Goal: Task Accomplishment & Management: Use online tool/utility

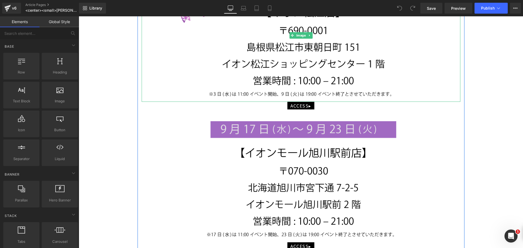
scroll to position [666, 0]
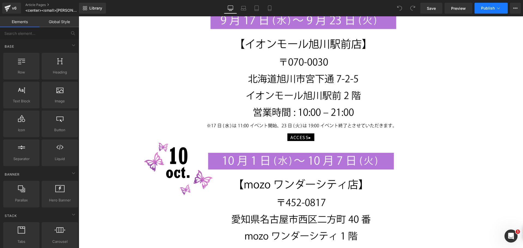
click at [495, 7] on button "Publish" at bounding box center [490, 8] width 33 height 11
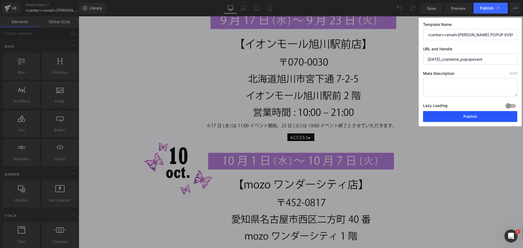
drag, startPoint x: 463, startPoint y: 117, endPoint x: 384, endPoint y: 99, distance: 80.6
click at [463, 117] on button "Publish" at bounding box center [470, 116] width 94 height 11
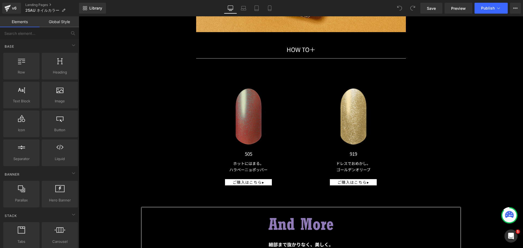
scroll to position [7778, 0]
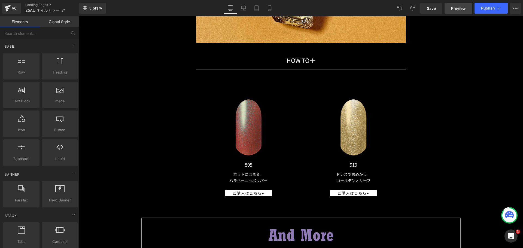
click at [462, 7] on span "Preview" at bounding box center [458, 8] width 15 height 6
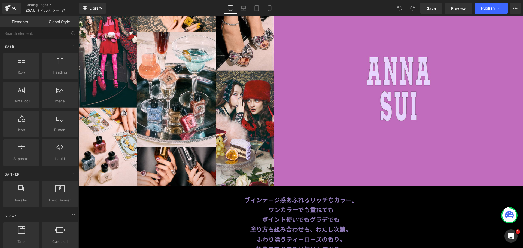
scroll to position [301, 0]
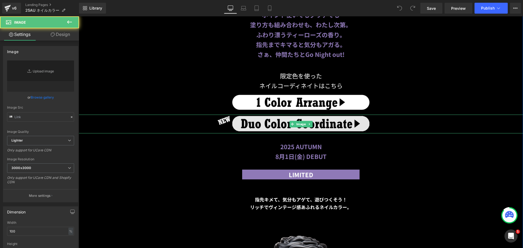
click at [247, 123] on img at bounding box center [301, 124] width 444 height 19
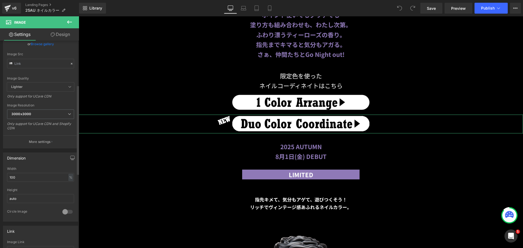
scroll to position [109, 0]
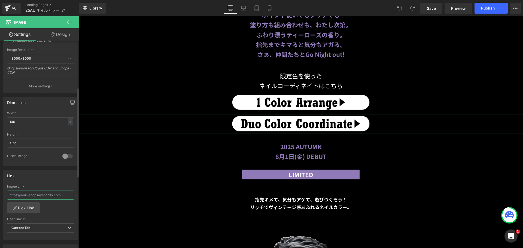
click at [45, 191] on input "text" at bounding box center [40, 195] width 67 height 9
click at [52, 197] on input "text" at bounding box center [40, 195] width 67 height 9
paste input "[URL][DOMAIN_NAME]"
type input "[URL][DOMAIN_NAME]"
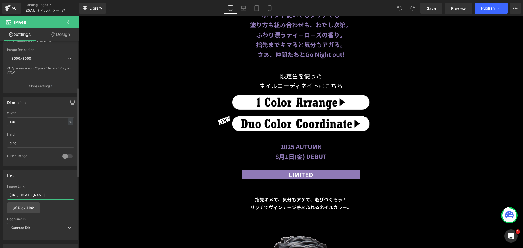
scroll to position [0, 14]
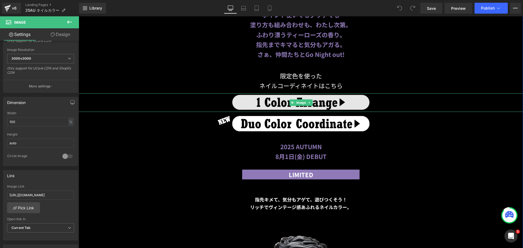
click at [276, 101] on img at bounding box center [301, 102] width 444 height 19
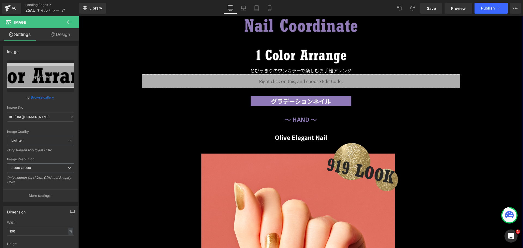
scroll to position [1363, 0]
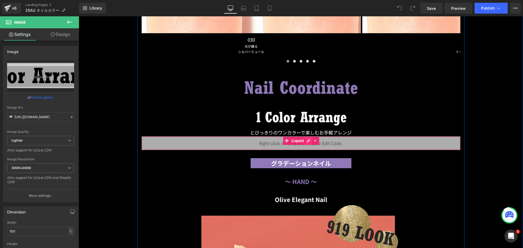
click at [302, 141] on div "Liquid" at bounding box center [301, 143] width 319 height 14
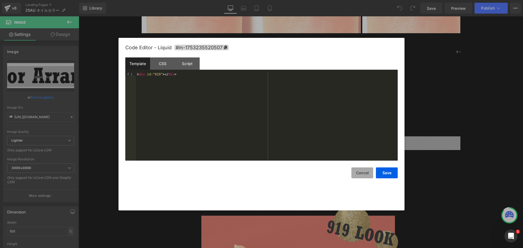
click at [354, 172] on button "Cancel" at bounding box center [362, 172] width 22 height 11
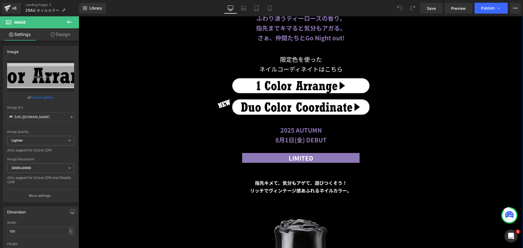
scroll to position [301, 0]
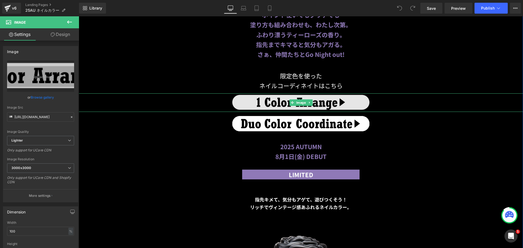
click at [285, 95] on img at bounding box center [301, 102] width 444 height 19
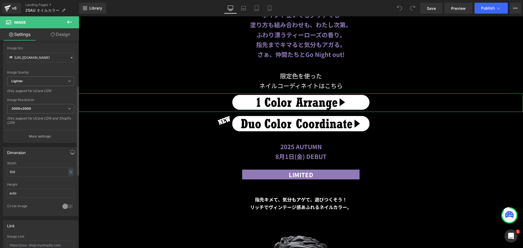
scroll to position [109, 0]
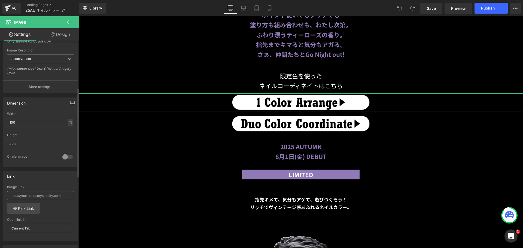
click at [41, 195] on input "text" at bounding box center [40, 195] width 67 height 9
paste input "[URL][DOMAIN_NAME]"
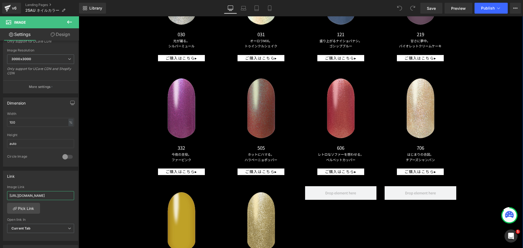
scroll to position [846, 0]
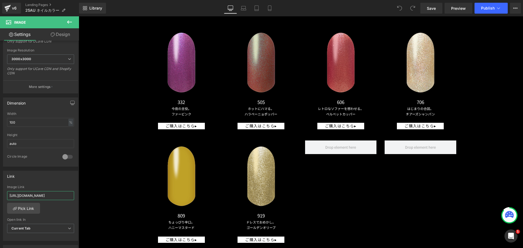
type input "[URL][DOMAIN_NAME]"
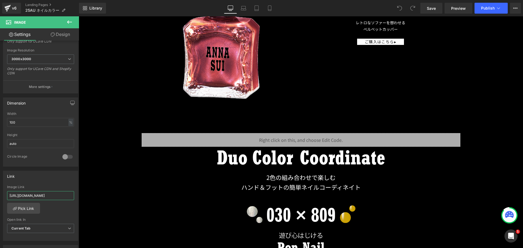
scroll to position [4119, 0]
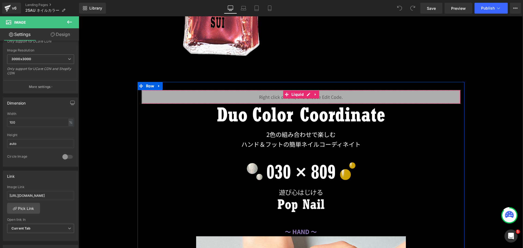
click at [332, 97] on div "Liquid" at bounding box center [301, 97] width 319 height 14
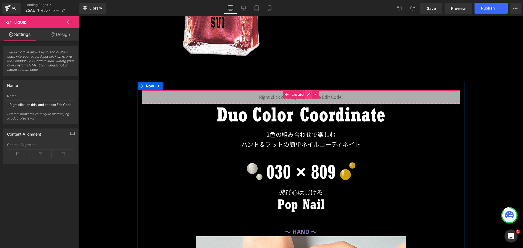
click at [305, 91] on div "Liquid" at bounding box center [301, 97] width 319 height 14
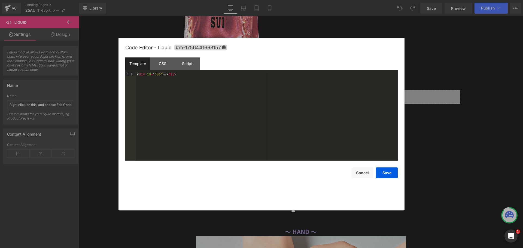
click at [347, 61] on div "Template CSS Script Data" at bounding box center [261, 64] width 272 height 15
click at [362, 173] on button "Cancel" at bounding box center [362, 172] width 22 height 11
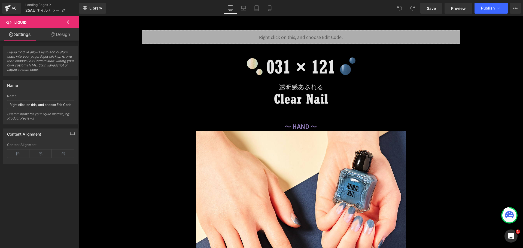
scroll to position [4909, 0]
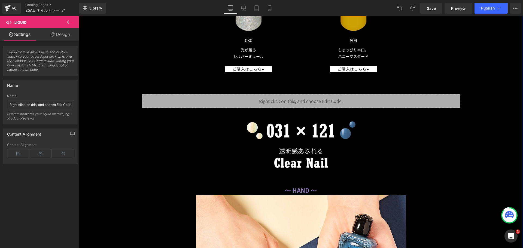
click at [304, 103] on div "Liquid" at bounding box center [301, 101] width 319 height 14
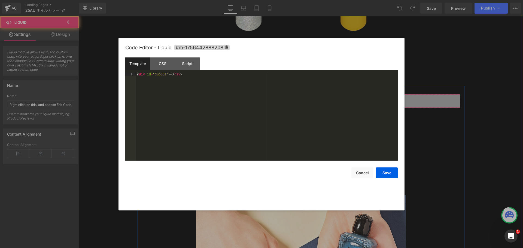
click at [308, 97] on div "Liquid" at bounding box center [301, 101] width 319 height 14
drag, startPoint x: 363, startPoint y: 173, endPoint x: 286, endPoint y: 143, distance: 82.7
click at [363, 173] on button "Cancel" at bounding box center [362, 172] width 22 height 11
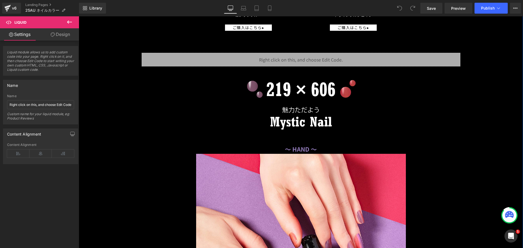
scroll to position [5726, 0]
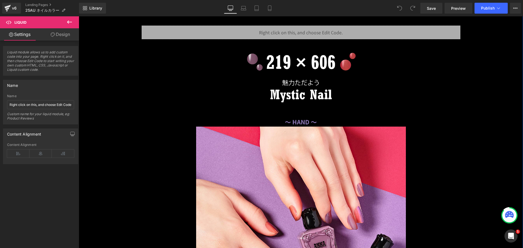
click at [313, 27] on div "Liquid" at bounding box center [301, 33] width 319 height 14
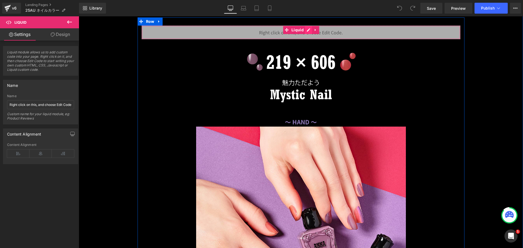
click at [307, 29] on div "Liquid" at bounding box center [301, 33] width 319 height 14
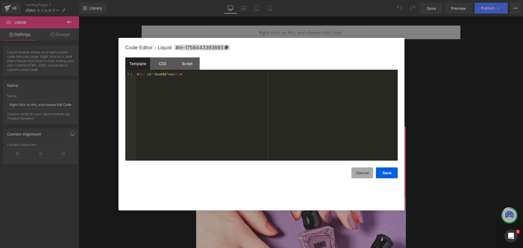
click at [368, 178] on button "Cancel" at bounding box center [362, 172] width 22 height 11
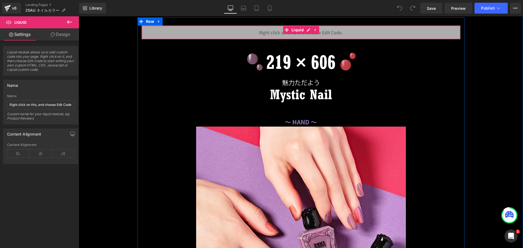
click at [308, 33] on div "Liquid" at bounding box center [301, 33] width 319 height 14
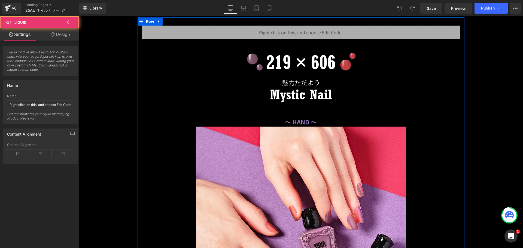
click at [304, 27] on div "Liquid" at bounding box center [301, 33] width 319 height 14
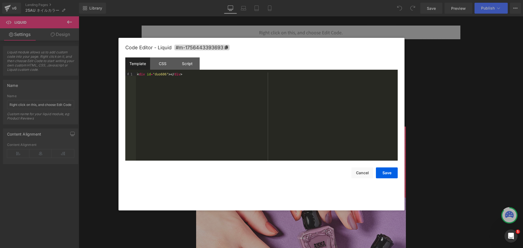
click at [161, 76] on div "< div id = "duo606" > </ div >" at bounding box center [267, 119] width 262 height 95
drag, startPoint x: 161, startPoint y: 74, endPoint x: 167, endPoint y: 72, distance: 6.7
click at [161, 74] on div "< div id = "duo606" > </ div >" at bounding box center [267, 119] width 262 height 95
type textarea "219"
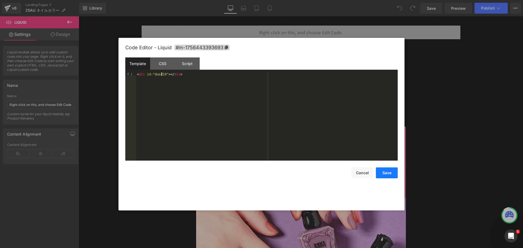
click at [387, 172] on button "Save" at bounding box center [387, 172] width 22 height 11
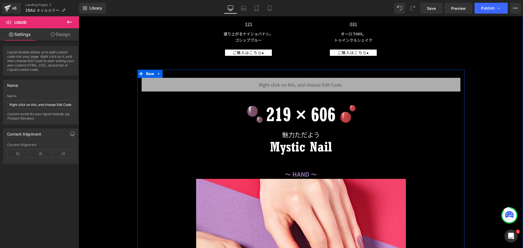
scroll to position [5617, 0]
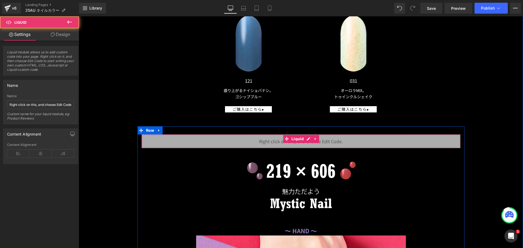
click at [324, 143] on div "Liquid" at bounding box center [301, 141] width 319 height 14
click at [306, 137] on div "Liquid" at bounding box center [301, 141] width 319 height 14
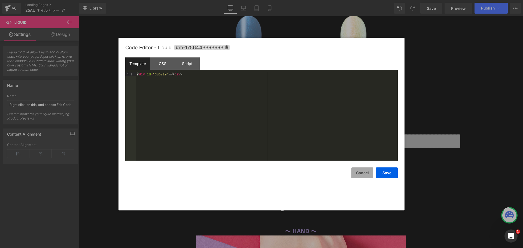
click at [360, 168] on button "Cancel" at bounding box center [362, 172] width 22 height 11
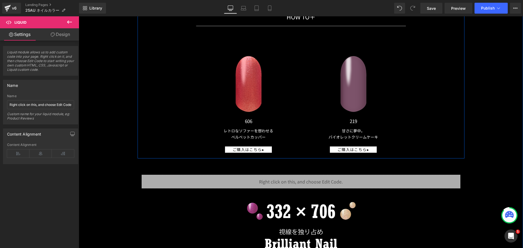
scroll to position [6461, 0]
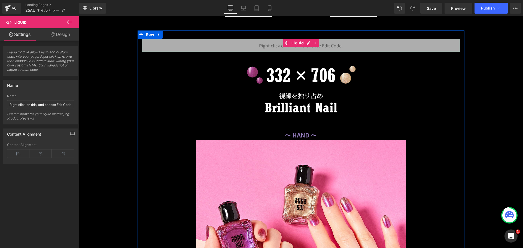
click at [308, 44] on div "Liquid" at bounding box center [301, 46] width 319 height 14
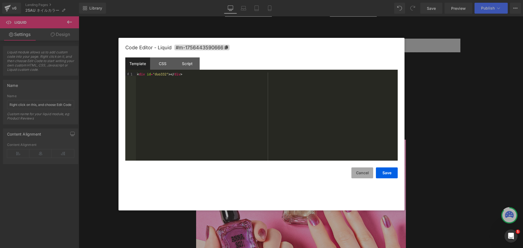
click at [359, 176] on button "Cancel" at bounding box center [362, 172] width 22 height 11
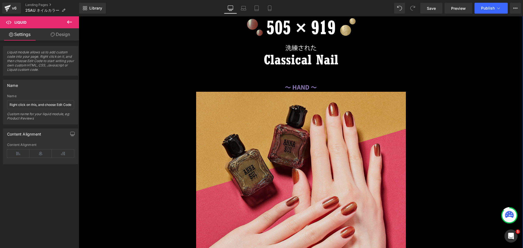
scroll to position [7223, 0]
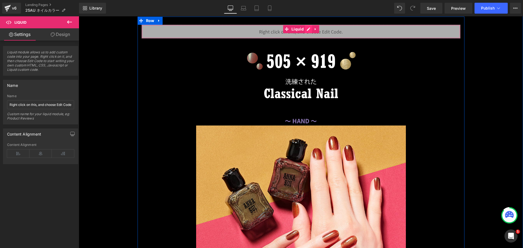
click at [306, 30] on div "Liquid" at bounding box center [301, 32] width 319 height 14
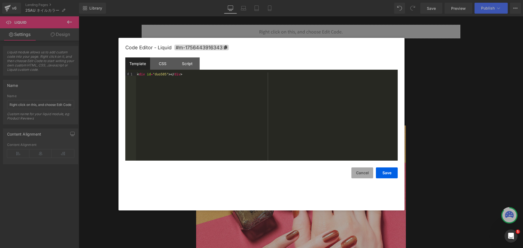
drag, startPoint x: 359, startPoint y: 172, endPoint x: 361, endPoint y: 167, distance: 4.6
click at [359, 172] on button "Cancel" at bounding box center [362, 172] width 22 height 11
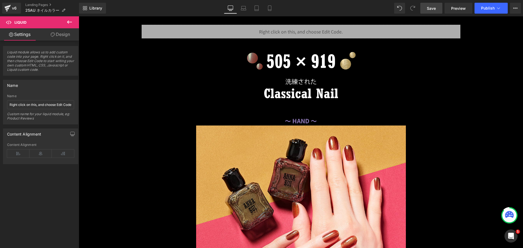
click at [436, 8] on link "Save" at bounding box center [431, 8] width 22 height 11
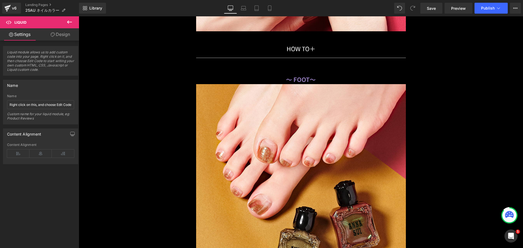
scroll to position [7462, 0]
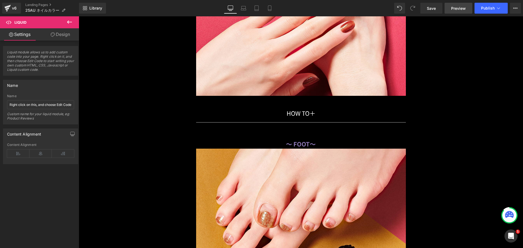
click at [462, 10] on span "Preview" at bounding box center [458, 8] width 15 height 6
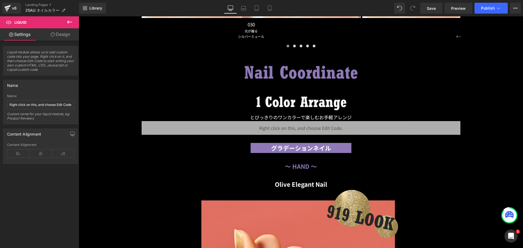
scroll to position [1389, 0]
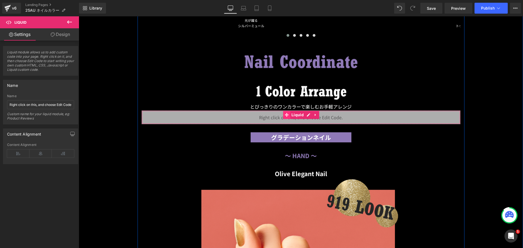
click at [283, 117] on span at bounding box center [286, 115] width 7 height 8
click at [305, 113] on div "Liquid" at bounding box center [301, 118] width 319 height 14
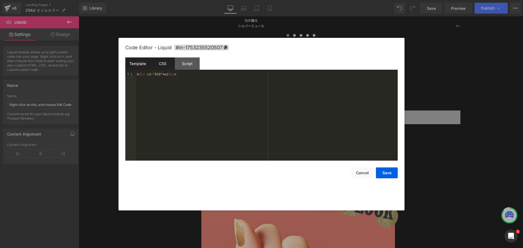
click at [165, 62] on div "CSS" at bounding box center [162, 63] width 25 height 12
click at [186, 62] on div "Script" at bounding box center [187, 63] width 25 height 12
click at [147, 63] on div "Template" at bounding box center [137, 63] width 25 height 12
click at [61, 38] on div at bounding box center [261, 124] width 523 height 248
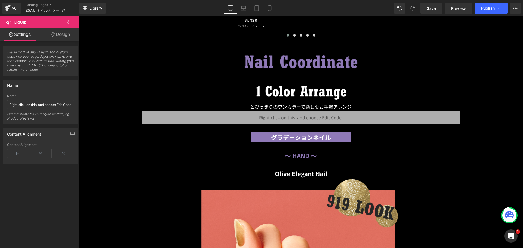
click at [65, 20] on button at bounding box center [69, 22] width 19 height 12
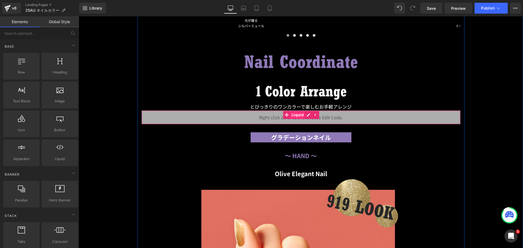
click at [290, 115] on span "Liquid" at bounding box center [297, 115] width 15 height 8
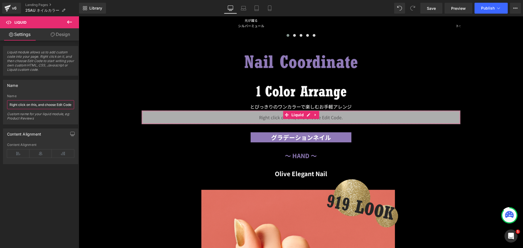
click at [39, 107] on input "Right click on this, and choose Edit Code." at bounding box center [40, 104] width 67 height 9
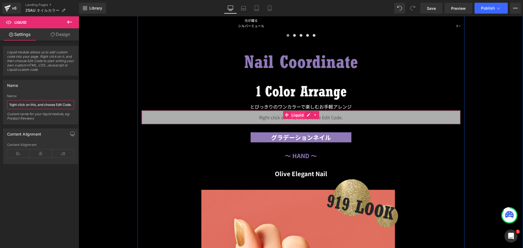
click at [302, 114] on span "Liquid" at bounding box center [297, 115] width 15 height 8
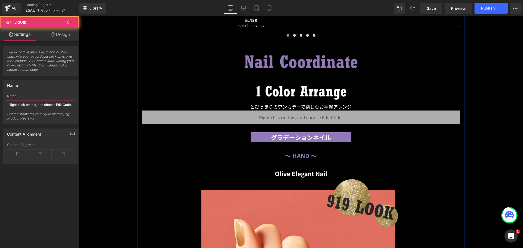
click at [308, 113] on div "Liquid" at bounding box center [301, 118] width 319 height 14
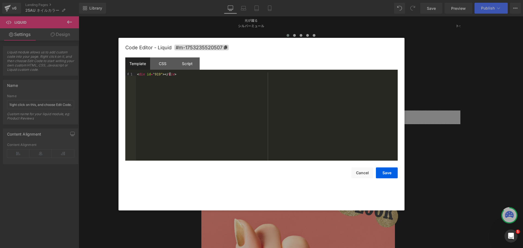
scroll to position [0, 0]
drag, startPoint x: 173, startPoint y: 76, endPoint x: 122, endPoint y: 77, distance: 51.2
click at [122, 77] on div "Code Editor - Liquid #m-1753235520507 Template CSS Script Data 1 < div id = "91…" at bounding box center [261, 124] width 286 height 173
click at [170, 81] on div "< div id = "919" > </ div >" at bounding box center [267, 119] width 262 height 95
drag, startPoint x: 161, startPoint y: 72, endPoint x: 123, endPoint y: 72, distance: 37.8
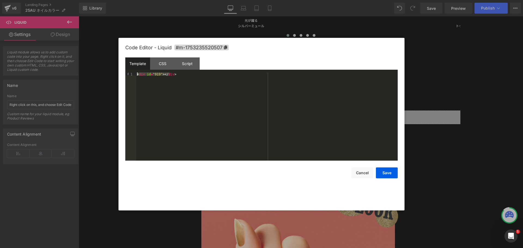
click at [123, 72] on div "Code Editor - Liquid #m-1753235520507 Template CSS Script Data 1 < div id = "91…" at bounding box center [261, 124] width 286 height 173
click at [365, 175] on button "Cancel" at bounding box center [362, 172] width 22 height 11
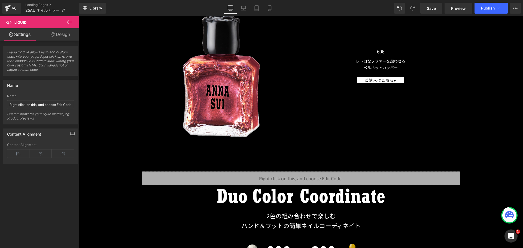
scroll to position [4006, 0]
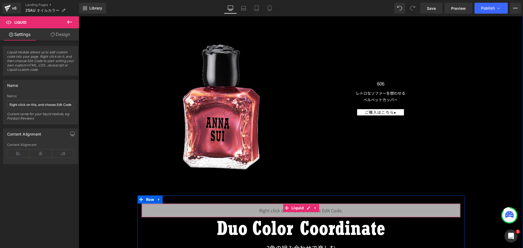
click at [294, 213] on div "Liquid" at bounding box center [301, 211] width 319 height 14
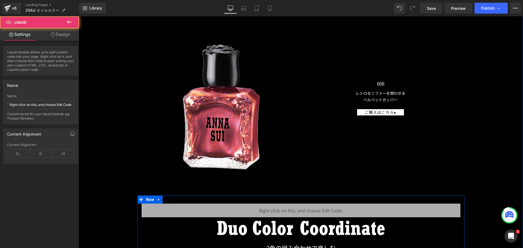
click at [305, 205] on div "Liquid" at bounding box center [301, 211] width 319 height 14
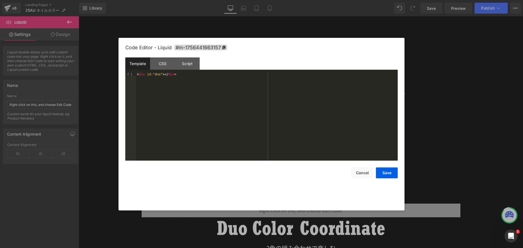
click at [184, 77] on div "< div id = "duo" > </ div >" at bounding box center [267, 119] width 262 height 95
drag, startPoint x: 180, startPoint y: 80, endPoint x: 131, endPoint y: 78, distance: 49.6
click at [130, 78] on pre "1 2 < div id = "duo" > </ div > < div id = "919" > </ div > XXXXXXXXXXXXXXXXXXX…" at bounding box center [261, 116] width 272 height 88
click at [160, 67] on div "CSS" at bounding box center [162, 63] width 25 height 12
click at [187, 65] on div "Script" at bounding box center [187, 63] width 25 height 12
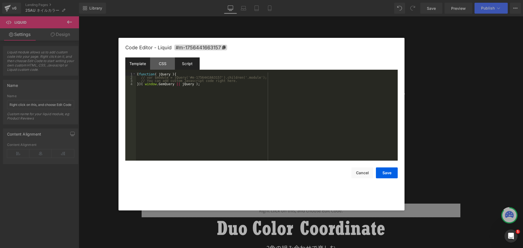
click at [142, 61] on div "Template" at bounding box center [137, 63] width 25 height 12
click at [164, 62] on div "CSS" at bounding box center [162, 63] width 25 height 12
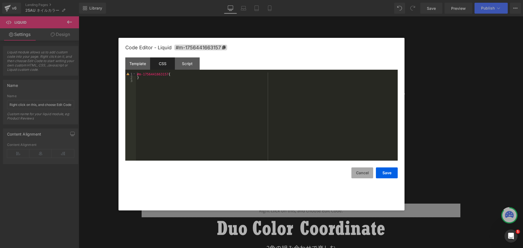
click at [365, 175] on button "Cancel" at bounding box center [362, 172] width 22 height 11
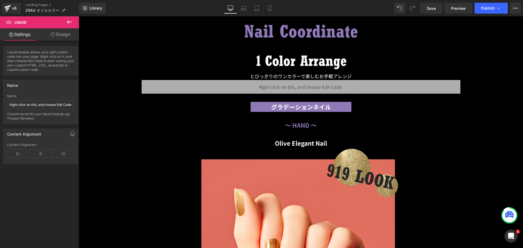
scroll to position [1437, 0]
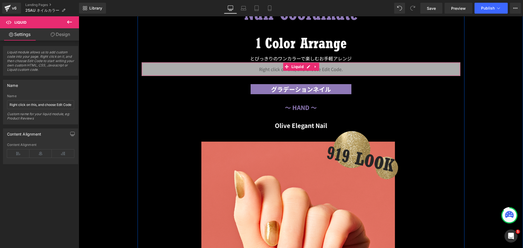
click at [328, 67] on div "Liquid" at bounding box center [301, 69] width 319 height 14
click at [306, 67] on div "Liquid" at bounding box center [301, 69] width 319 height 14
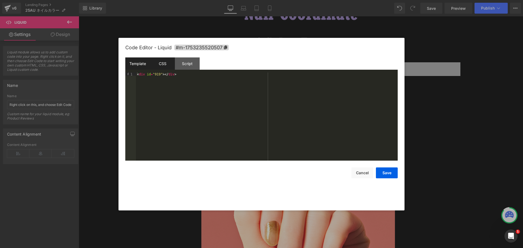
click at [166, 62] on div "CSS" at bounding box center [162, 63] width 25 height 12
click at [175, 62] on div "Script" at bounding box center [187, 63] width 25 height 12
click at [133, 63] on div "Template" at bounding box center [137, 63] width 25 height 12
click at [366, 176] on button "Cancel" at bounding box center [362, 172] width 22 height 11
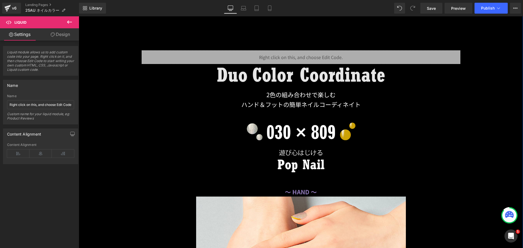
scroll to position [4129, 0]
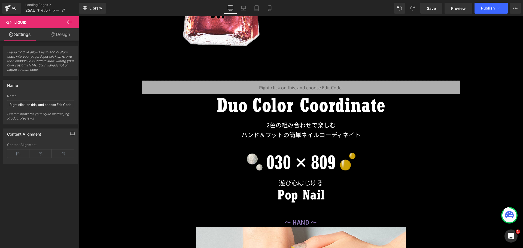
click at [274, 87] on div "Liquid" at bounding box center [301, 88] width 319 height 14
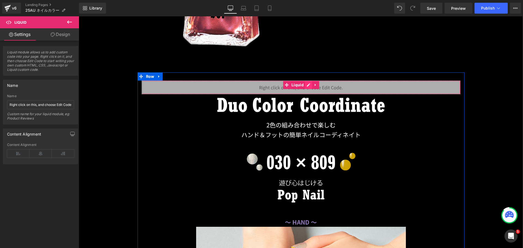
click at [307, 84] on div "Liquid" at bounding box center [301, 88] width 319 height 14
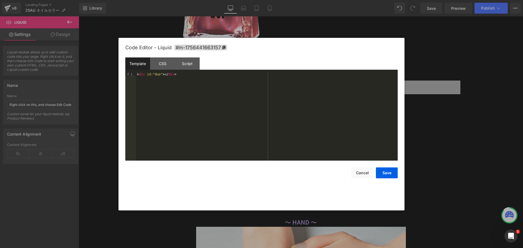
click at [39, 102] on div at bounding box center [261, 124] width 523 height 248
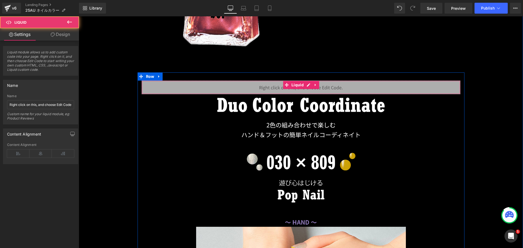
click at [324, 85] on div "Liquid" at bounding box center [301, 88] width 319 height 14
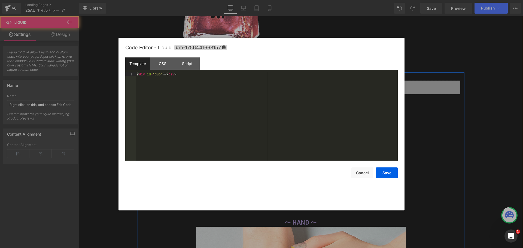
click at [308, 83] on div "Liquid" at bounding box center [301, 88] width 319 height 14
click at [516, 135] on div at bounding box center [261, 124] width 523 height 248
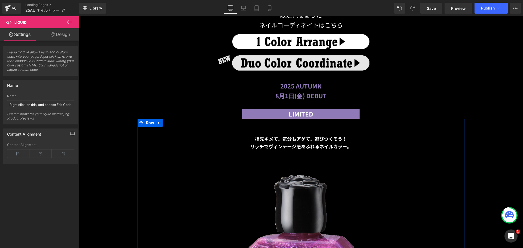
scroll to position [352, 0]
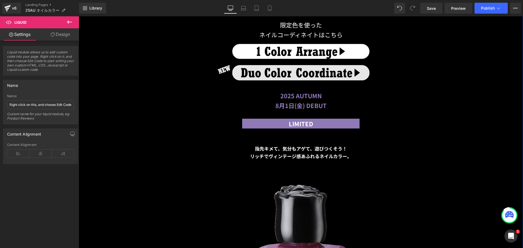
drag, startPoint x: 252, startPoint y: 72, endPoint x: 234, endPoint y: 75, distance: 17.9
click at [252, 72] on img at bounding box center [301, 73] width 444 height 19
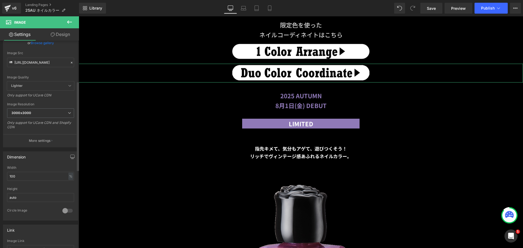
scroll to position [109, 0]
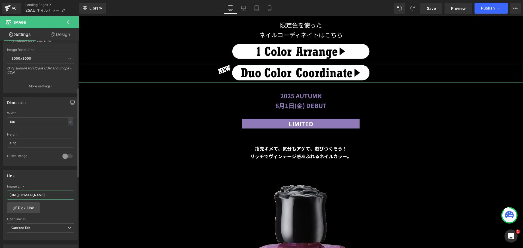
click at [45, 195] on input "[URL][DOMAIN_NAME]" at bounding box center [40, 195] width 67 height 9
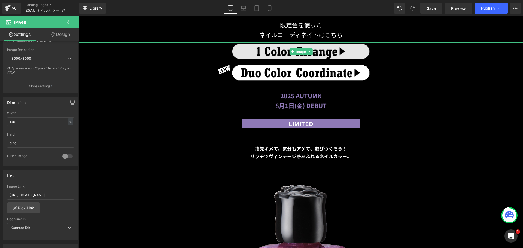
click at [275, 52] on img at bounding box center [301, 51] width 444 height 19
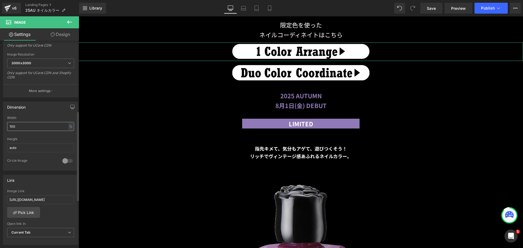
scroll to position [163, 0]
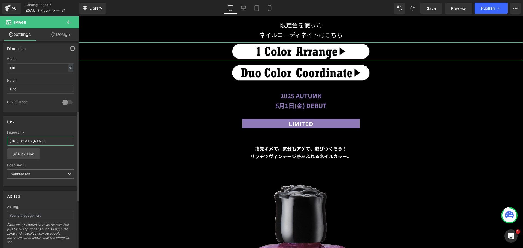
click at [48, 142] on input "[URL][DOMAIN_NAME]" at bounding box center [40, 141] width 67 height 9
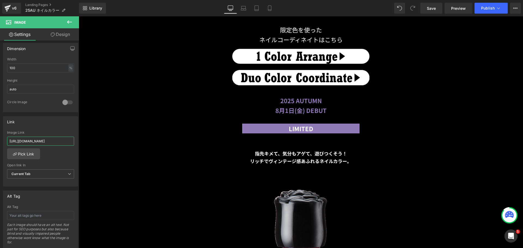
scroll to position [369, 0]
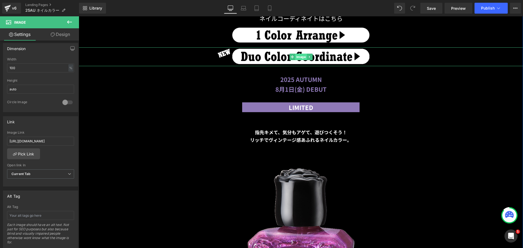
click at [298, 56] on span "Image" at bounding box center [301, 57] width 12 height 7
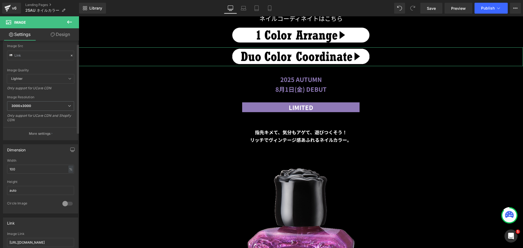
scroll to position [136, 0]
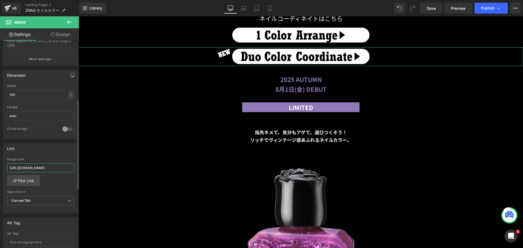
click at [52, 171] on input "[URL][DOMAIN_NAME]" at bounding box center [40, 167] width 67 height 9
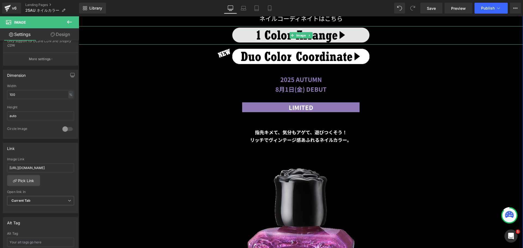
click at [270, 35] on img at bounding box center [301, 35] width 444 height 19
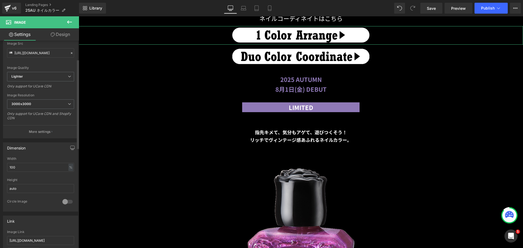
scroll to position [109, 0]
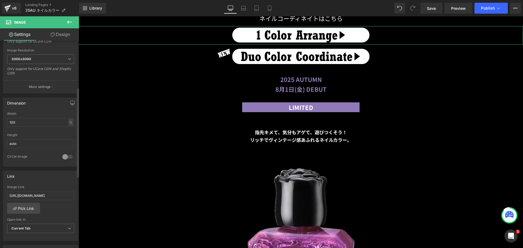
click at [55, 201] on div "Image Link [URL][DOMAIN_NAME]" at bounding box center [40, 194] width 67 height 18
click at [58, 196] on input "[URL][DOMAIN_NAME]" at bounding box center [40, 195] width 67 height 9
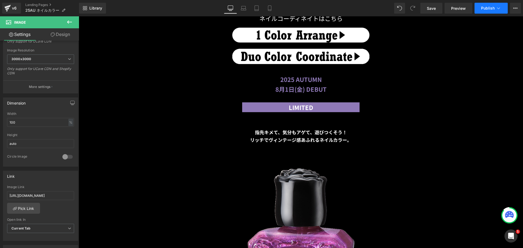
click at [484, 12] on button "Publish" at bounding box center [490, 8] width 33 height 11
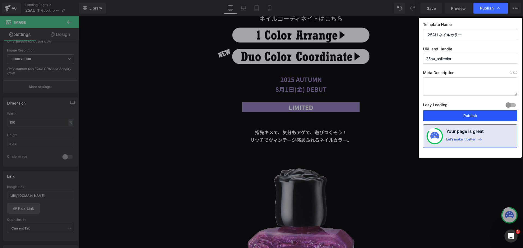
click at [463, 115] on button "Publish" at bounding box center [470, 115] width 94 height 11
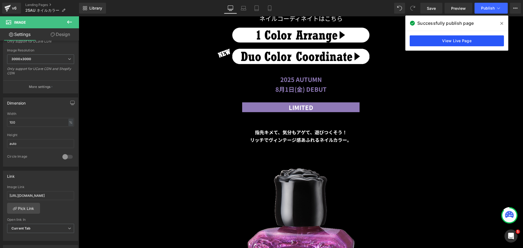
click at [458, 44] on link "View Live Page" at bounding box center [456, 40] width 94 height 11
